Goal: Task Accomplishment & Management: Manage account settings

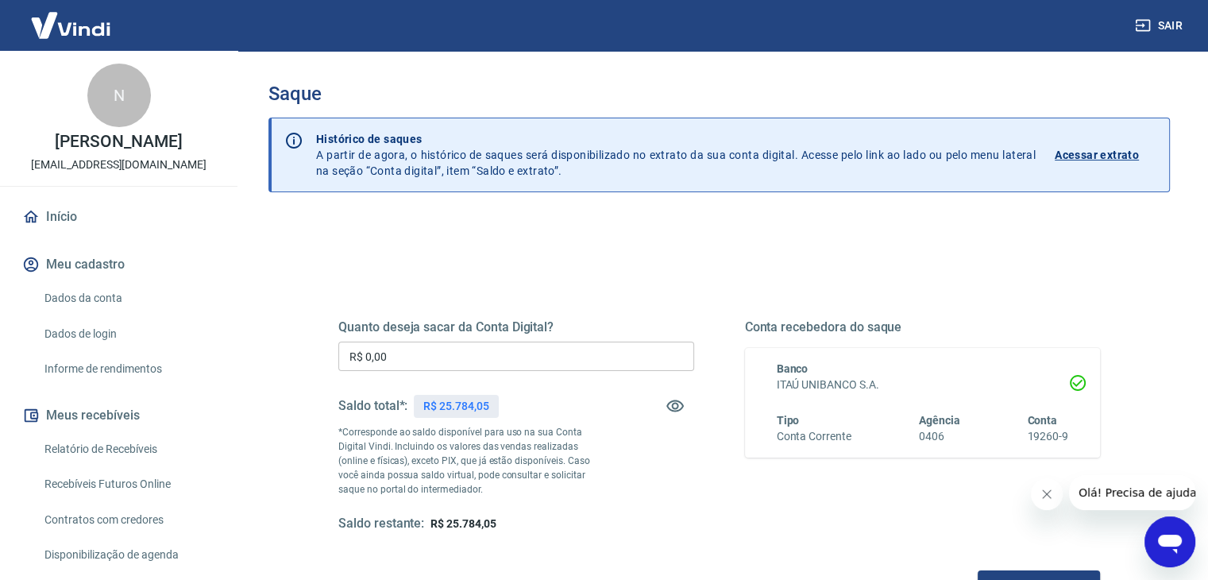
click at [502, 345] on input "R$ 0,00" at bounding box center [516, 356] width 356 height 29
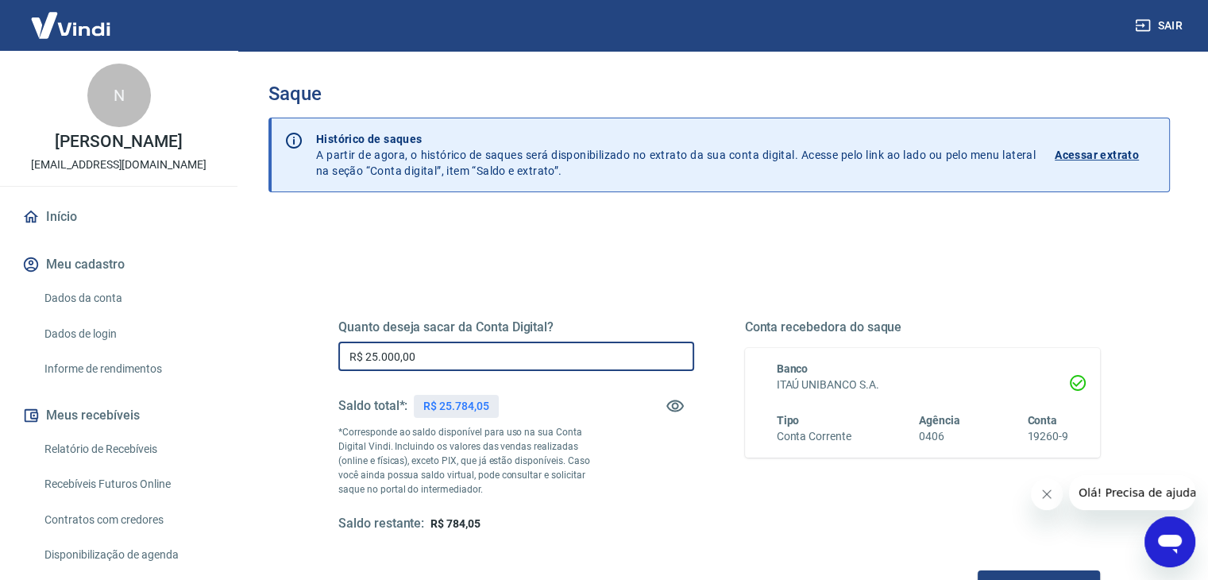
scroll to position [159, 0]
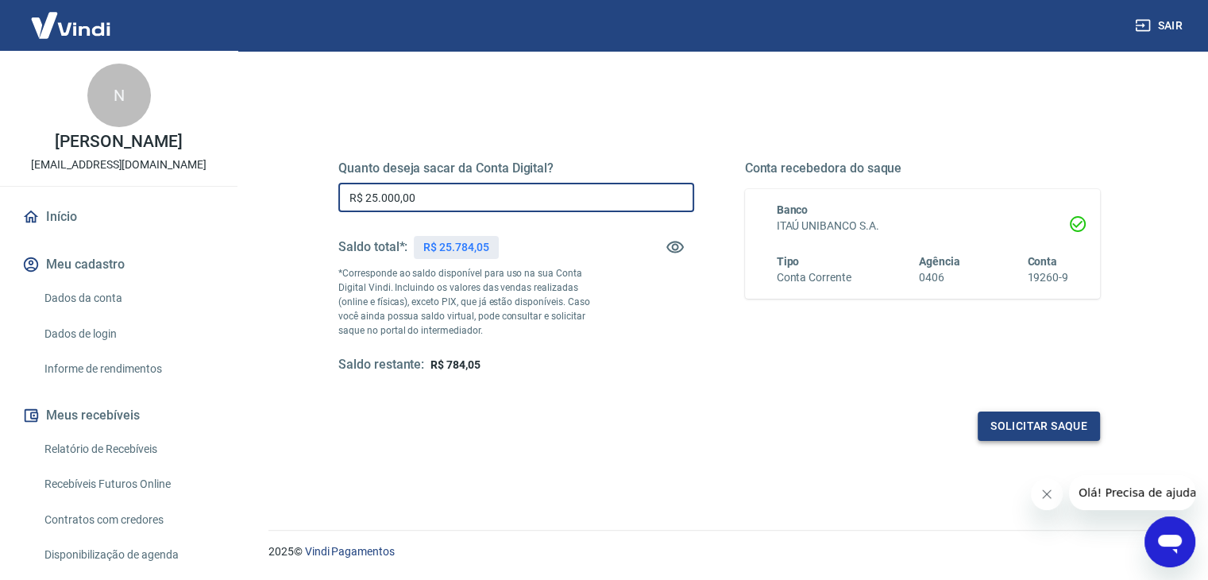
type input "R$ 25.000,00"
click at [1049, 426] on button "Solicitar saque" at bounding box center [1039, 425] width 122 height 29
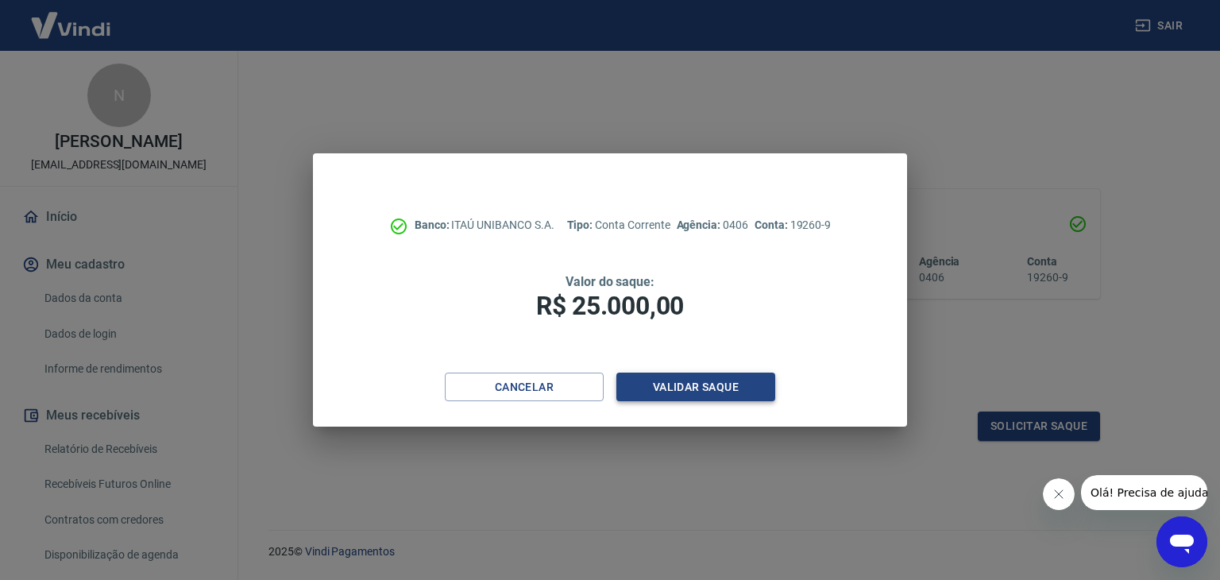
click at [672, 394] on button "Validar saque" at bounding box center [695, 387] width 159 height 29
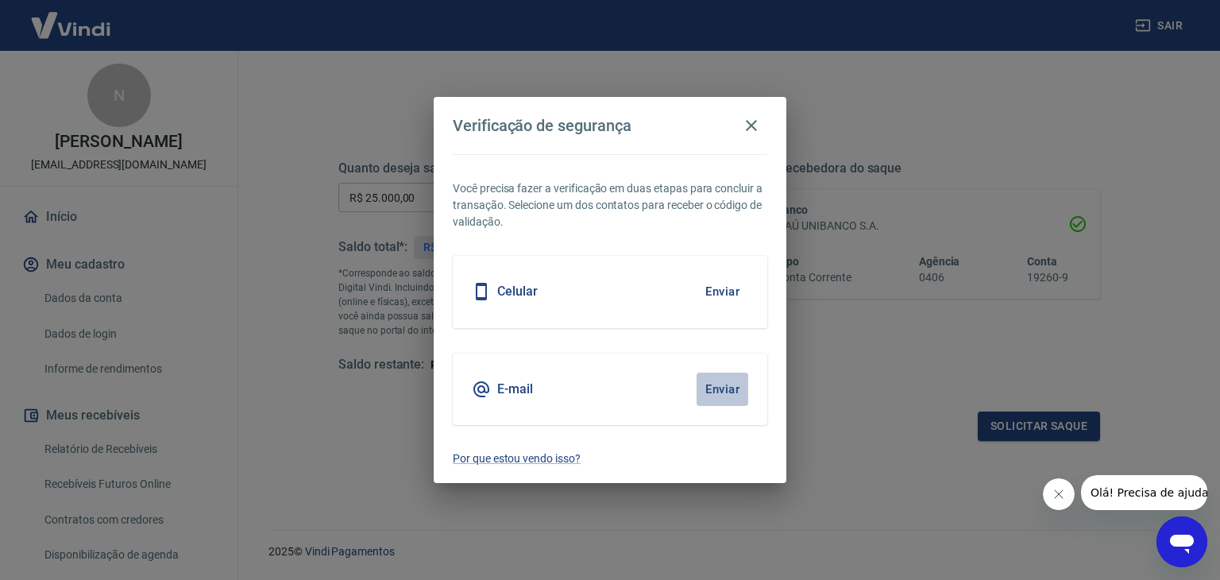
click at [726, 388] on button "Enviar" at bounding box center [723, 389] width 52 height 33
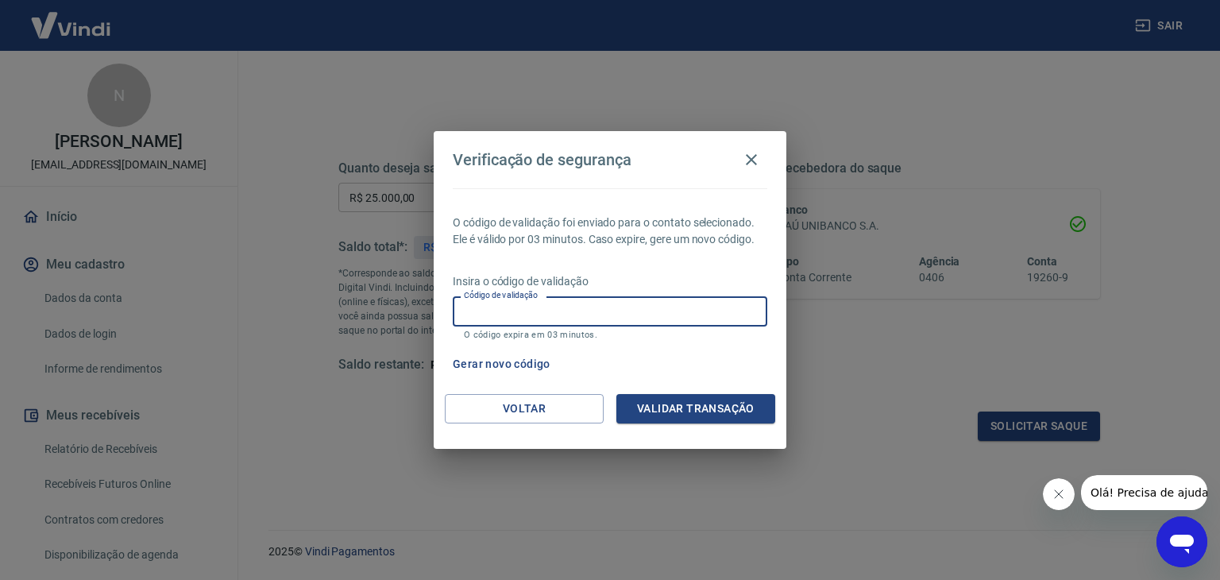
click at [600, 306] on input "Código de validação" at bounding box center [610, 310] width 315 height 29
paste input "17552668881446"
paste input "939030"
type input "939030"
click at [712, 411] on button "Validar transação" at bounding box center [695, 408] width 159 height 29
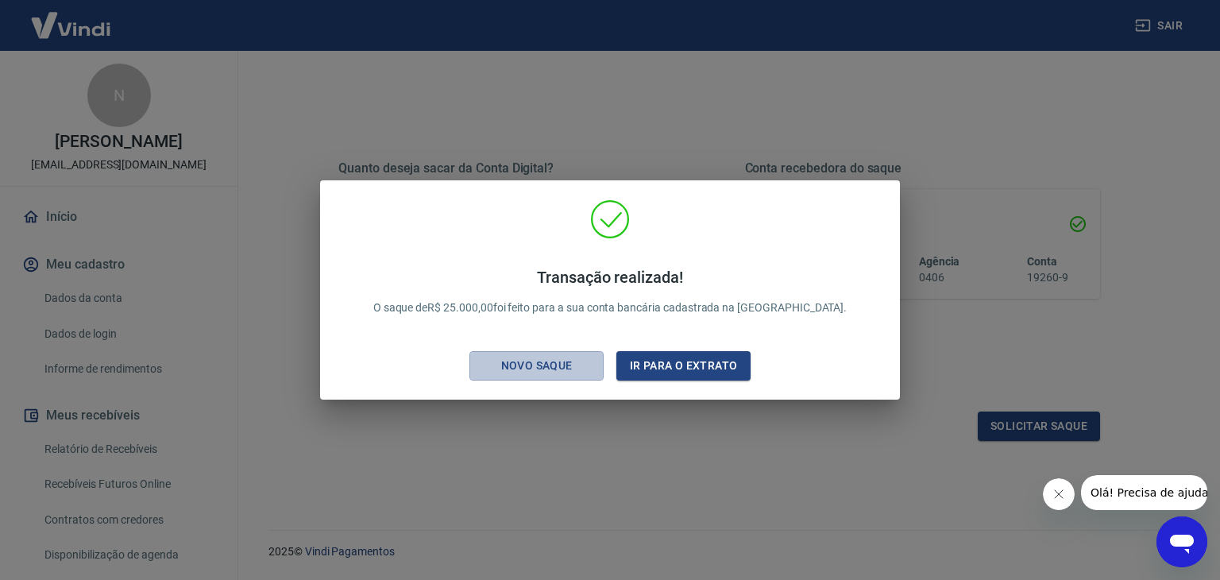
drag, startPoint x: 578, startPoint y: 365, endPoint x: 591, endPoint y: 67, distance: 298.9
click at [576, 365] on div "Novo saque" at bounding box center [537, 366] width 110 height 20
